Goal: Communication & Community: Participate in discussion

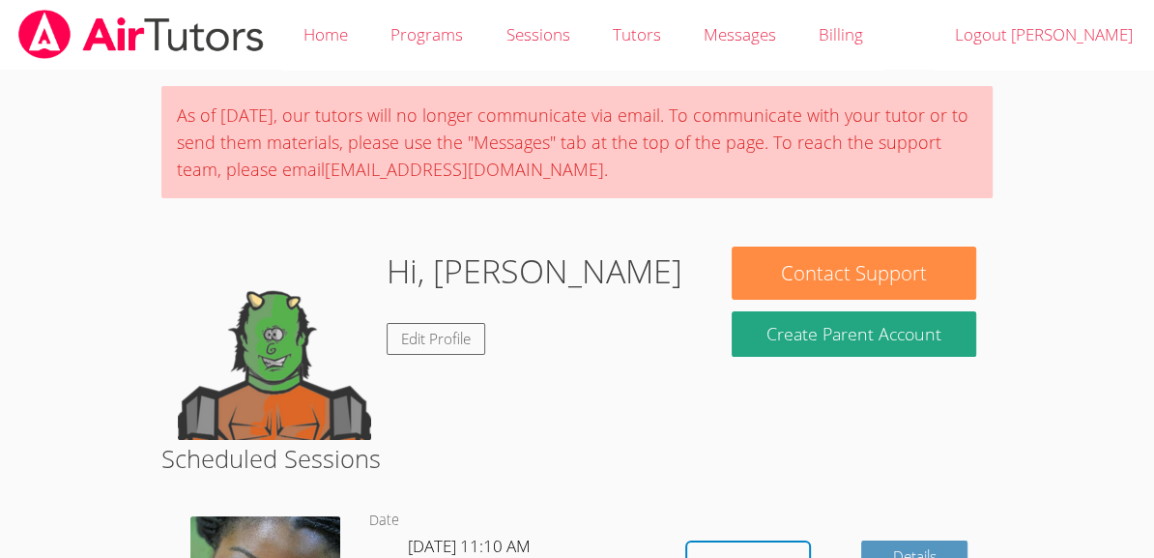
scroll to position [231, 0]
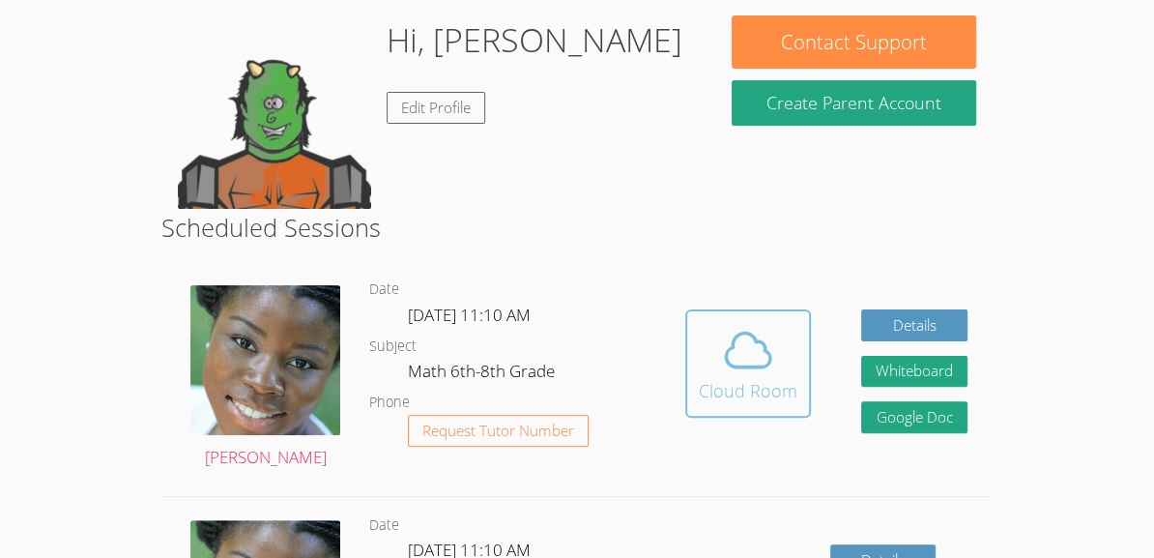
click at [714, 346] on span at bounding box center [748, 350] width 99 height 54
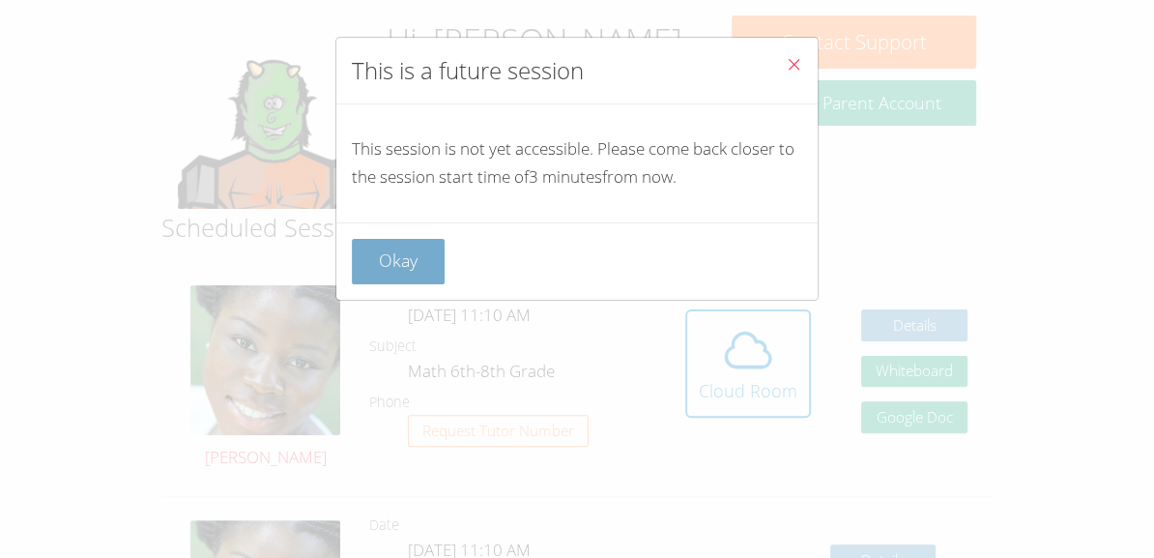
click at [438, 244] on button "Okay" at bounding box center [398, 261] width 93 height 45
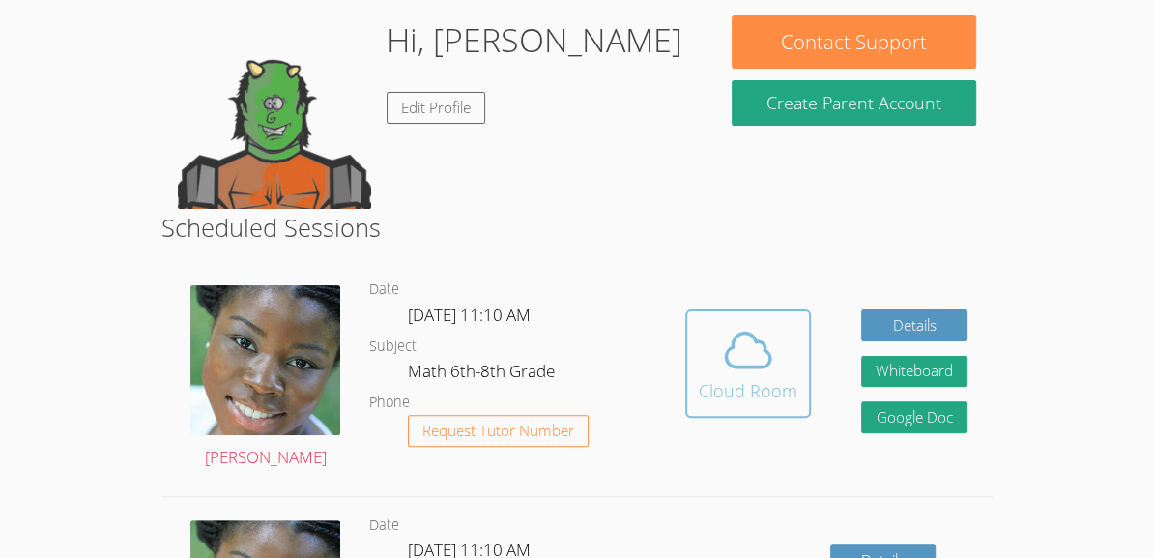
click at [750, 400] on div "Cloud Room" at bounding box center [748, 390] width 99 height 27
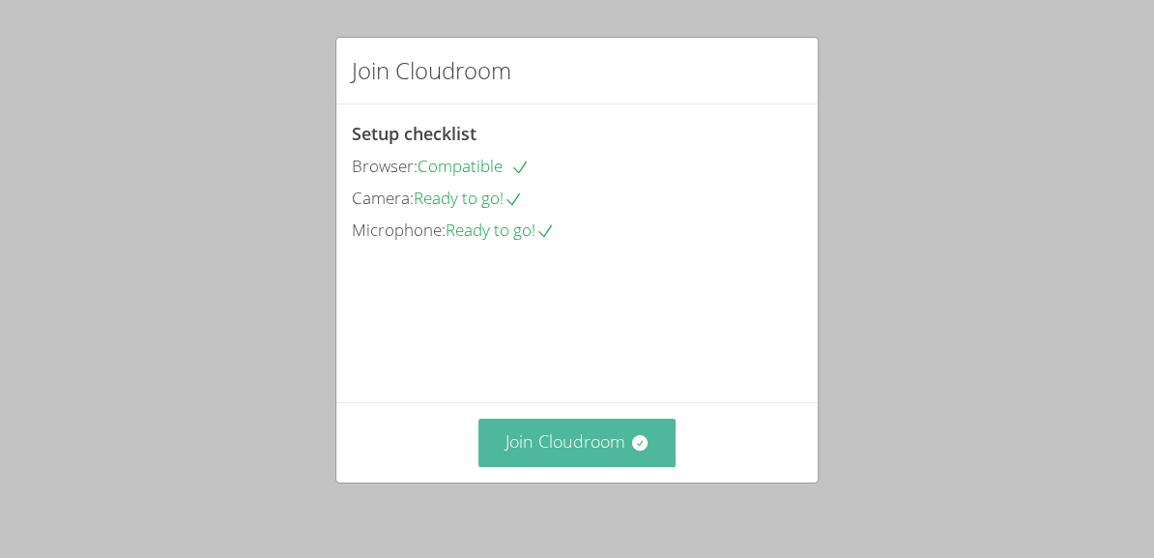
click at [515, 443] on button "Join Cloudroom" at bounding box center [578, 442] width 198 height 47
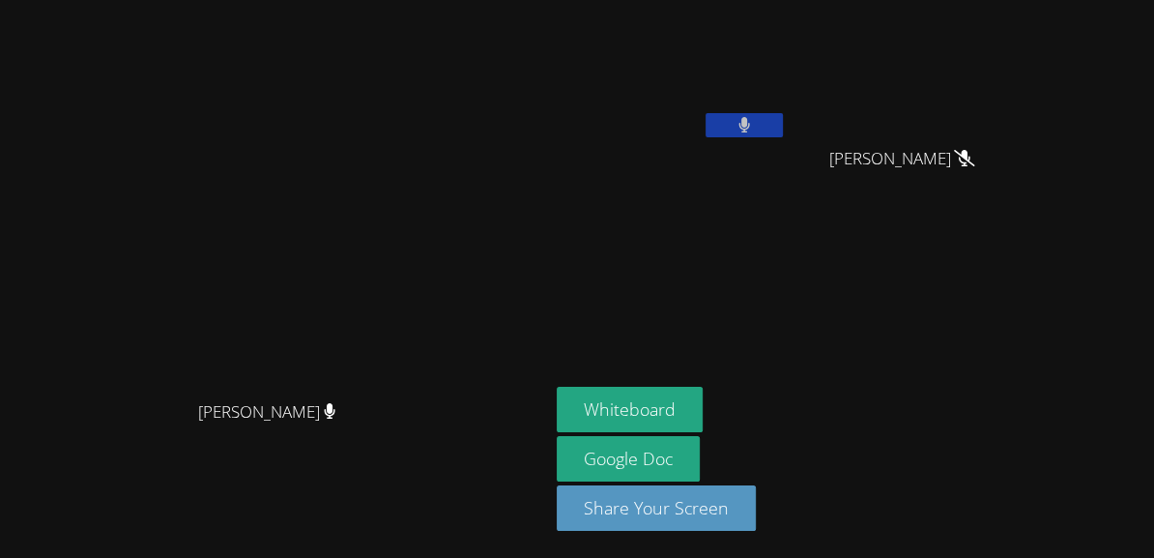
click at [787, 98] on video at bounding box center [672, 73] width 230 height 130
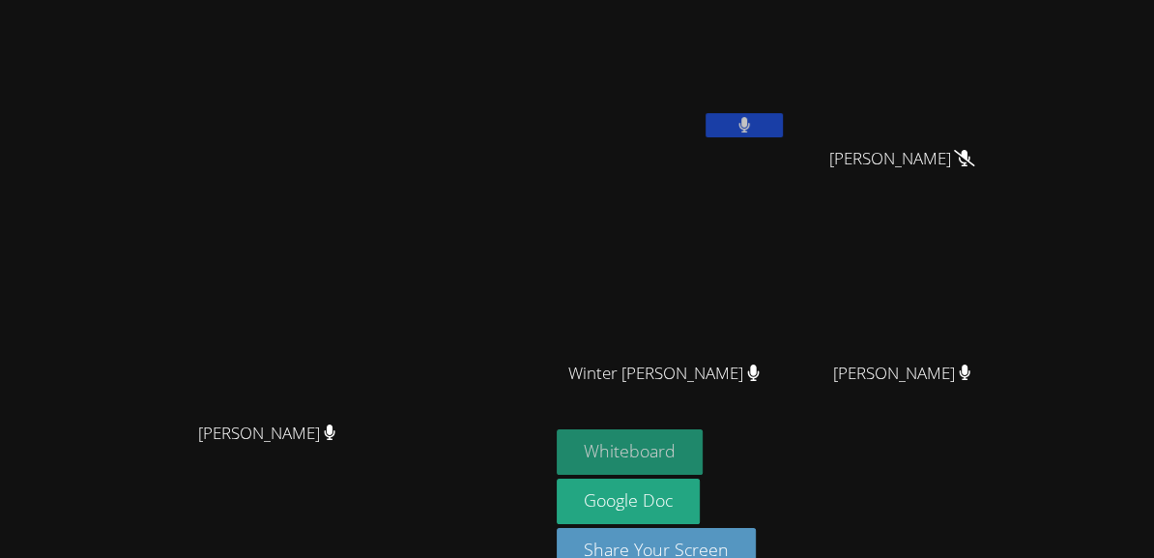
click at [703, 440] on button "Whiteboard" at bounding box center [630, 451] width 146 height 45
click at [751, 130] on icon at bounding box center [745, 125] width 13 height 16
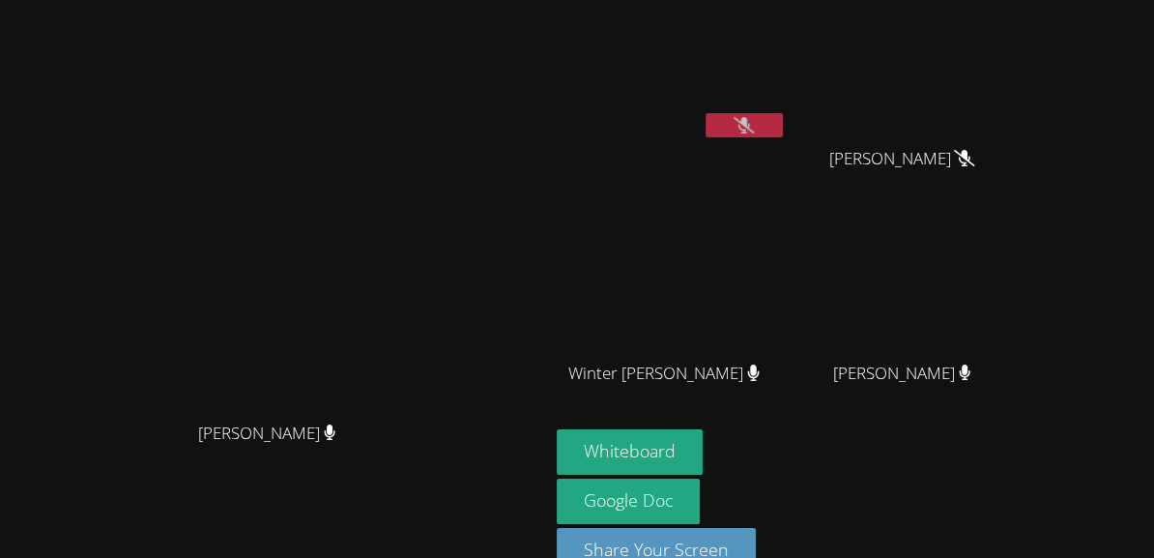
click at [754, 132] on icon at bounding box center [744, 125] width 20 height 16
click at [750, 132] on icon at bounding box center [745, 125] width 12 height 16
click at [754, 124] on icon at bounding box center [744, 125] width 20 height 16
click at [783, 124] on button at bounding box center [744, 125] width 77 height 24
click at [787, 93] on video at bounding box center [672, 73] width 230 height 130
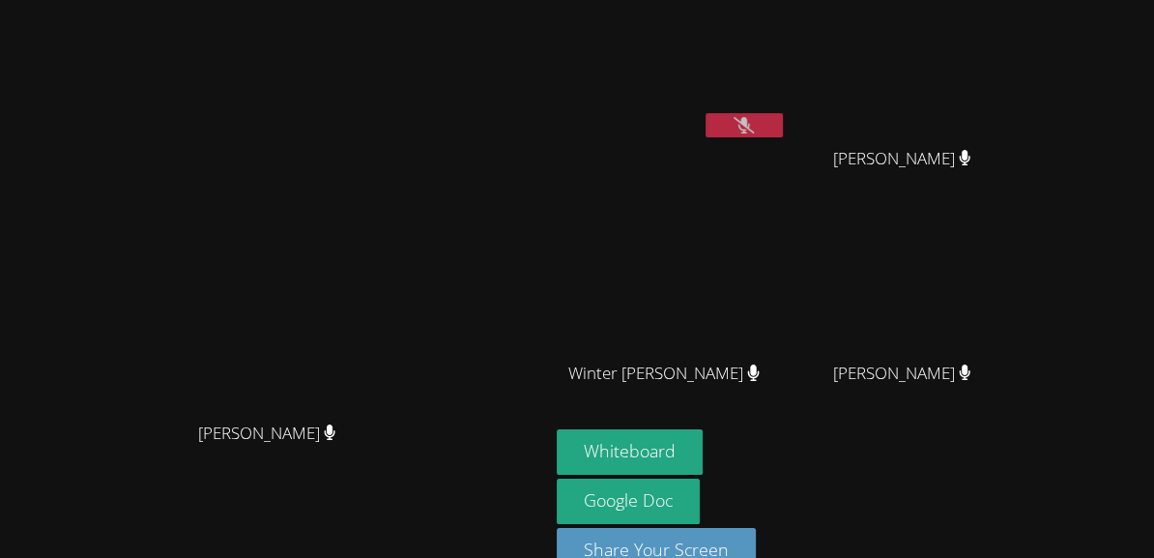
click at [783, 134] on button at bounding box center [744, 125] width 77 height 24
click at [754, 124] on icon at bounding box center [744, 125] width 20 height 16
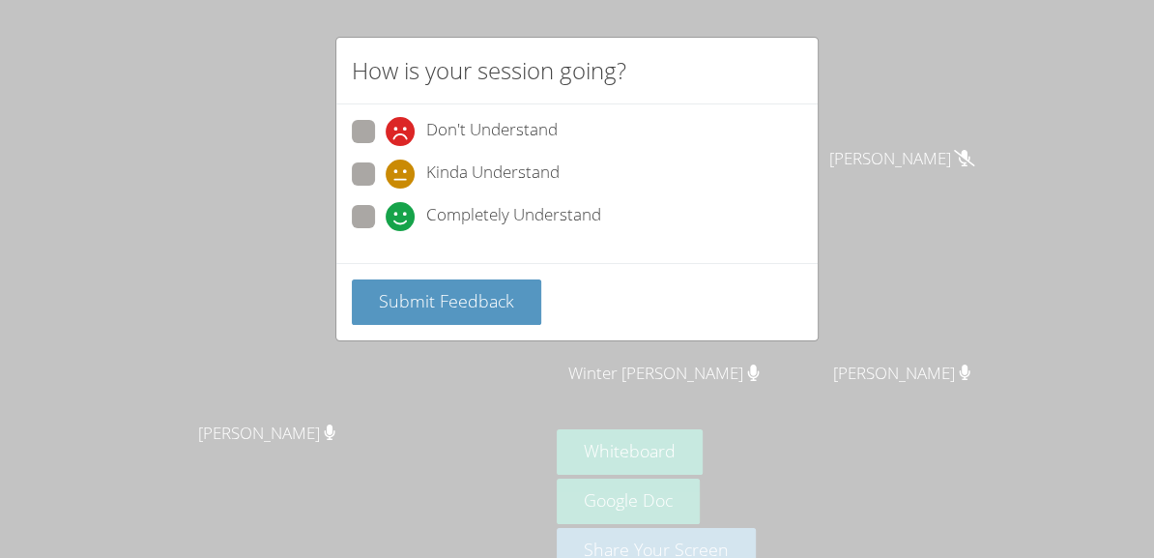
click at [400, 211] on icon at bounding box center [400, 216] width 29 height 29
click at [400, 211] on input "Completely Understand" at bounding box center [394, 213] width 16 height 16
radio input "true"
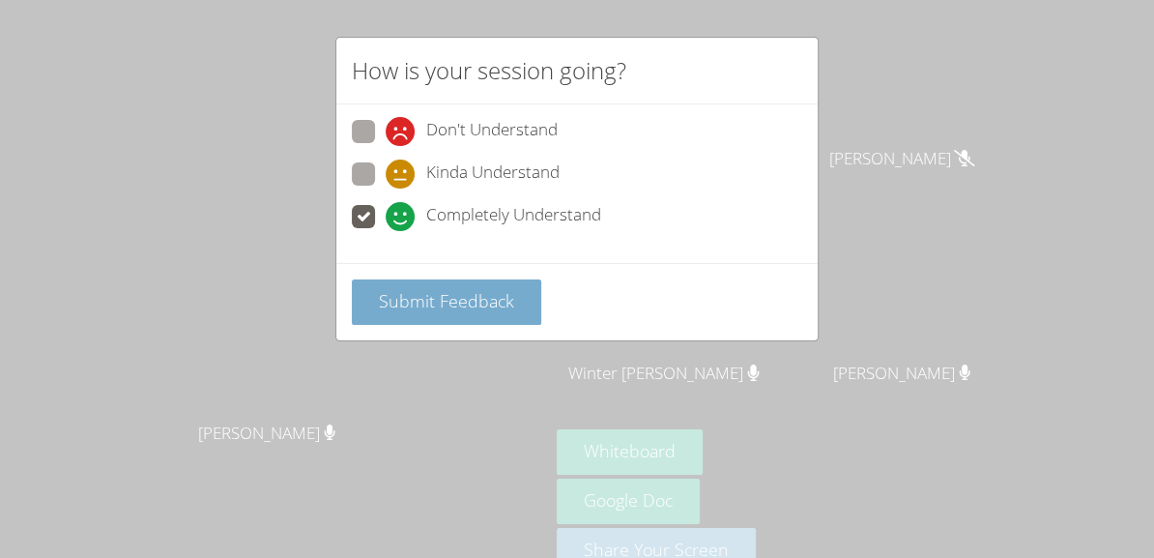
click at [407, 279] on button "Submit Feedback" at bounding box center [446, 301] width 189 height 45
